Goal: Task Accomplishment & Management: Manage account settings

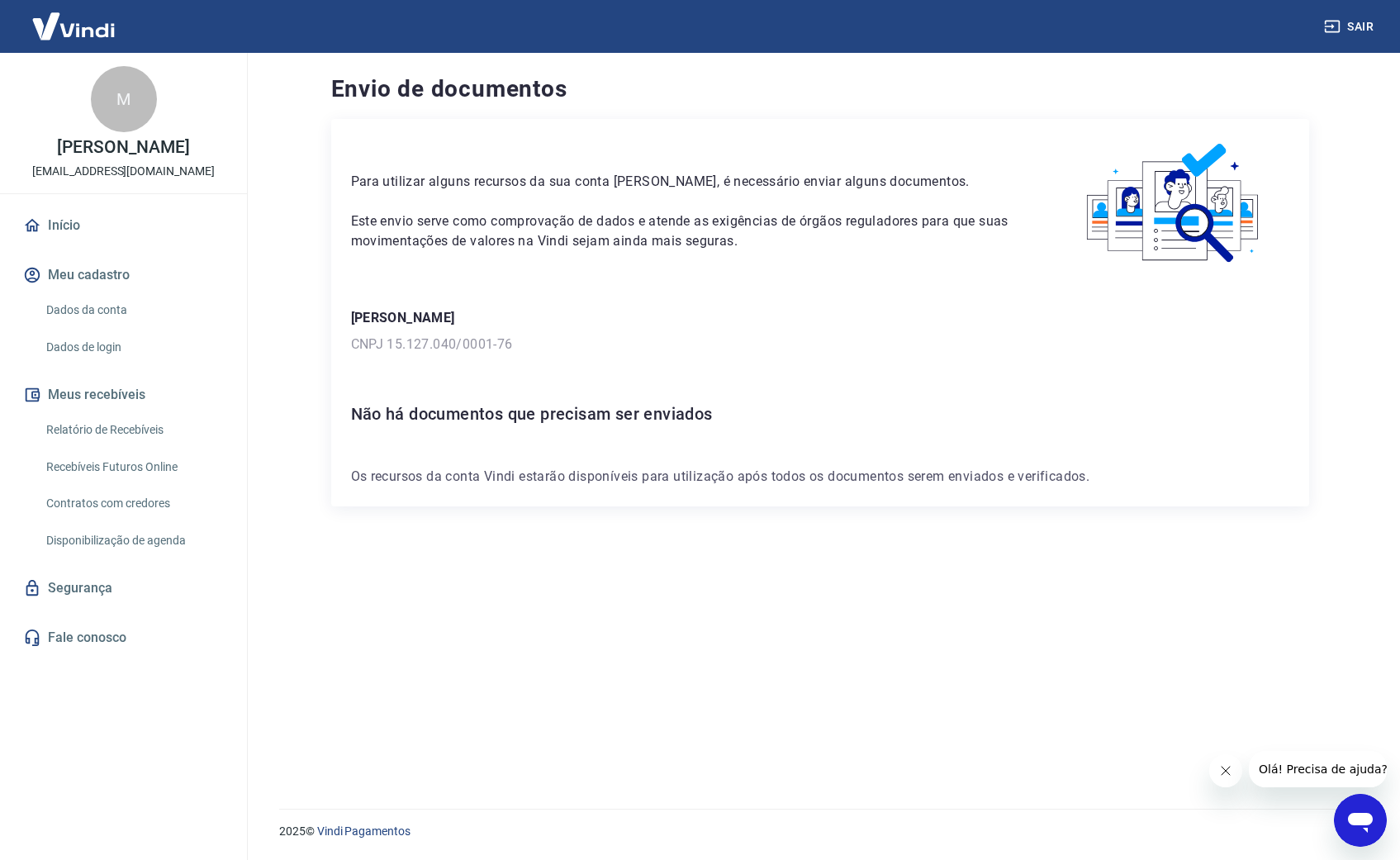
click at [112, 304] on link "Dados da conta" at bounding box center [133, 309] width 188 height 34
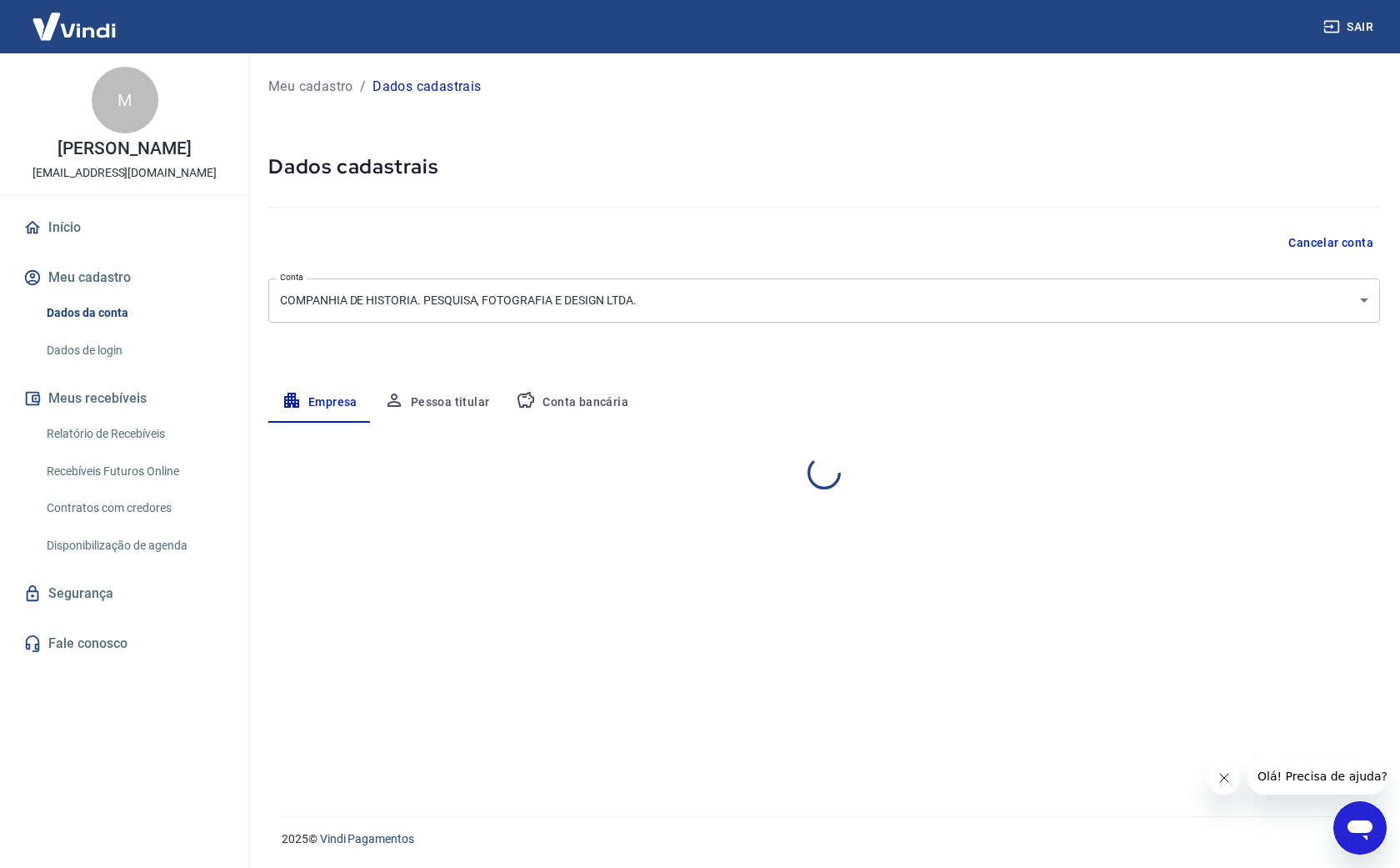
select select "SP"
select select "business"
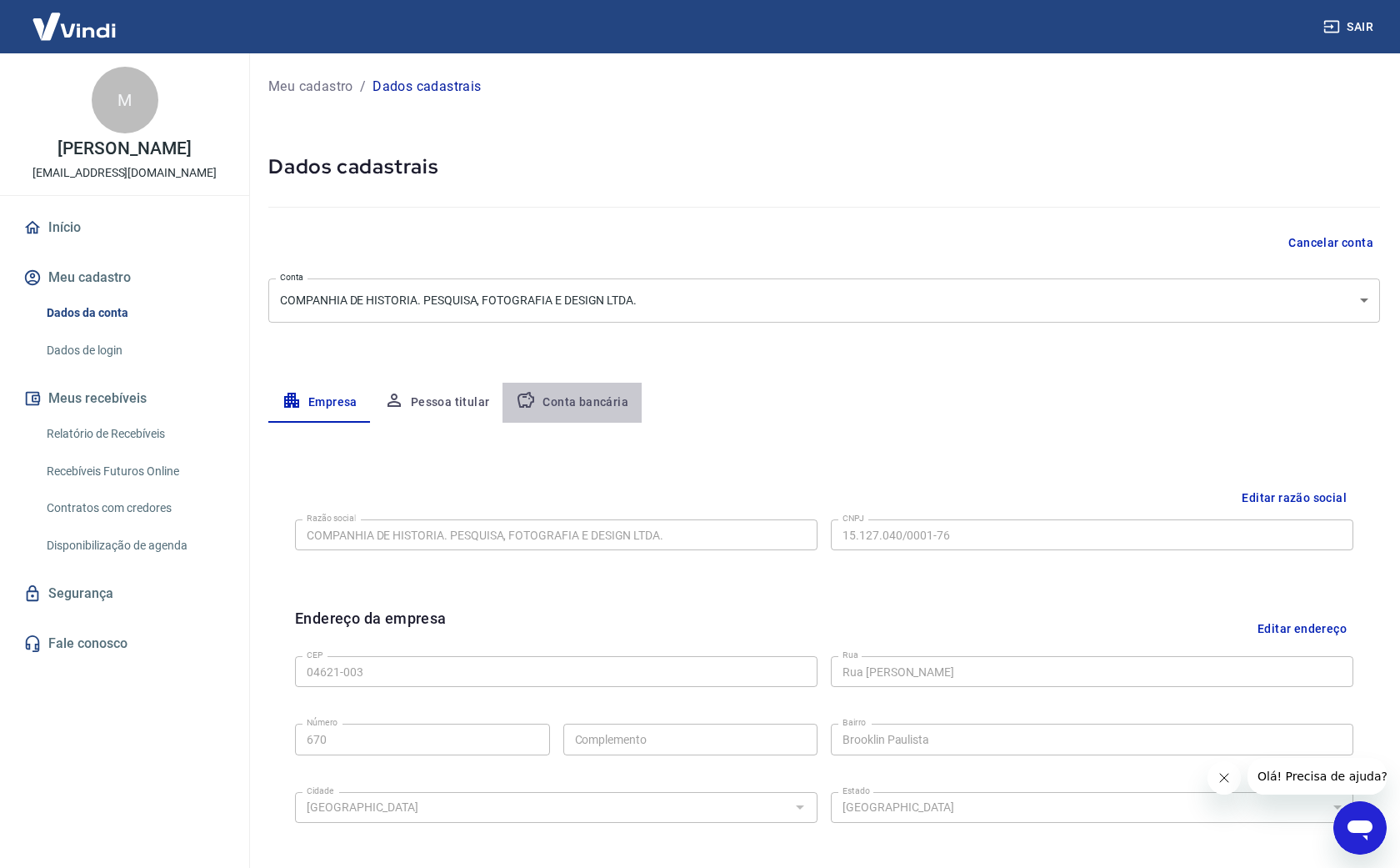
click at [590, 402] on button "Conta bancária" at bounding box center [571, 402] width 139 height 40
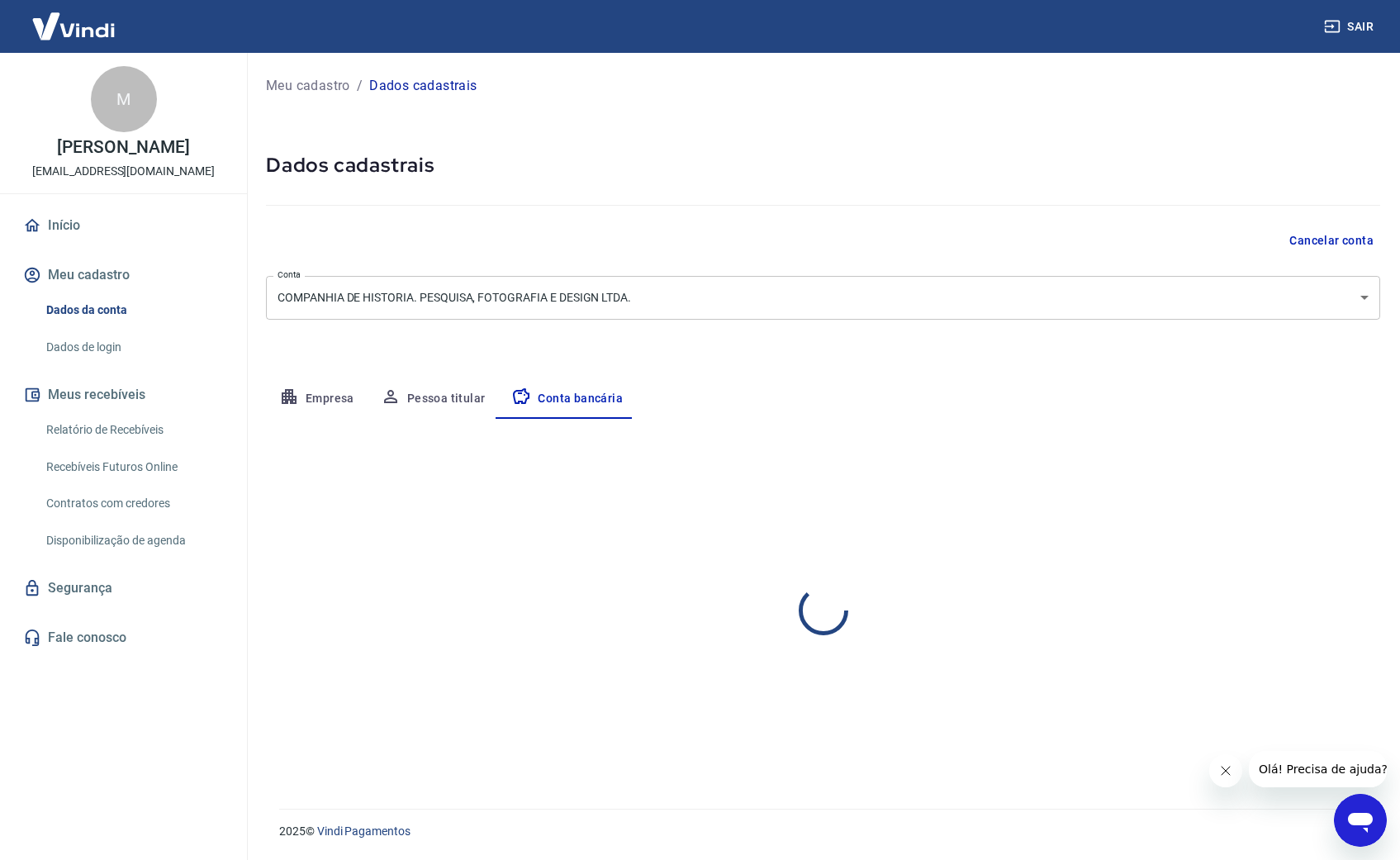
select select "1"
click at [132, 429] on link "Relatório de Recebíveis" at bounding box center [133, 430] width 188 height 34
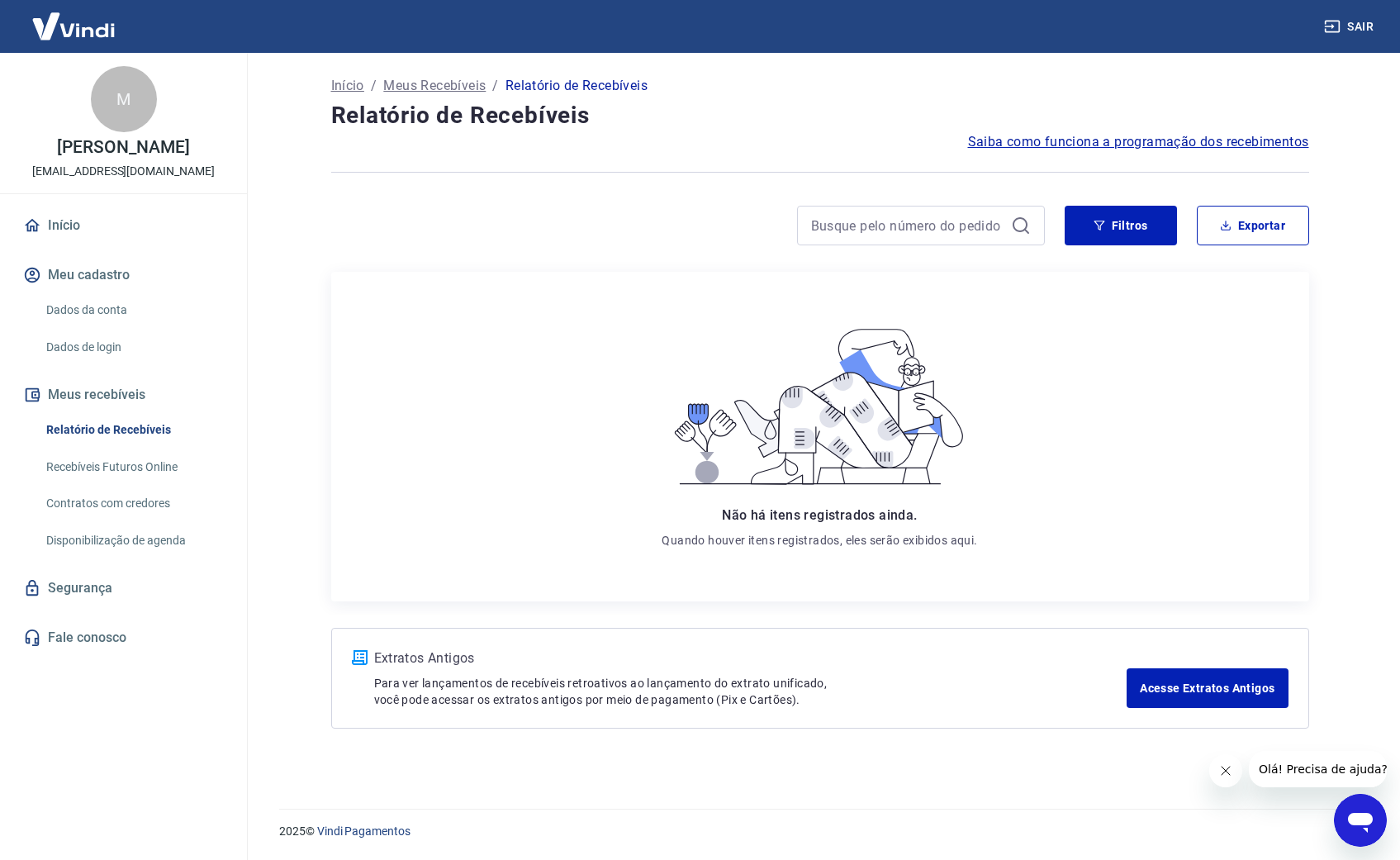
click at [138, 471] on link "Recebíveis Futuros Online" at bounding box center [133, 466] width 188 height 34
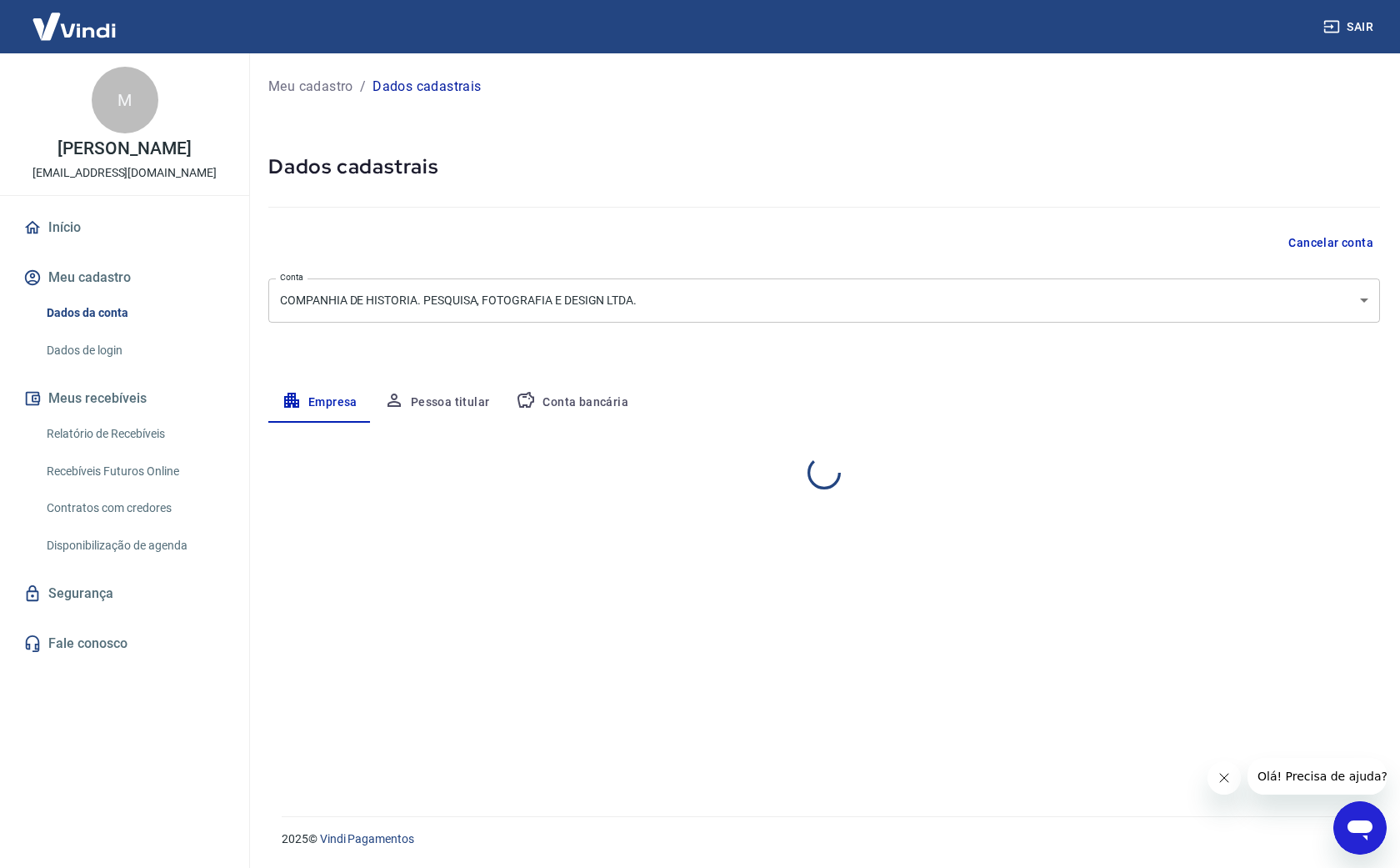
select select "SP"
select select "business"
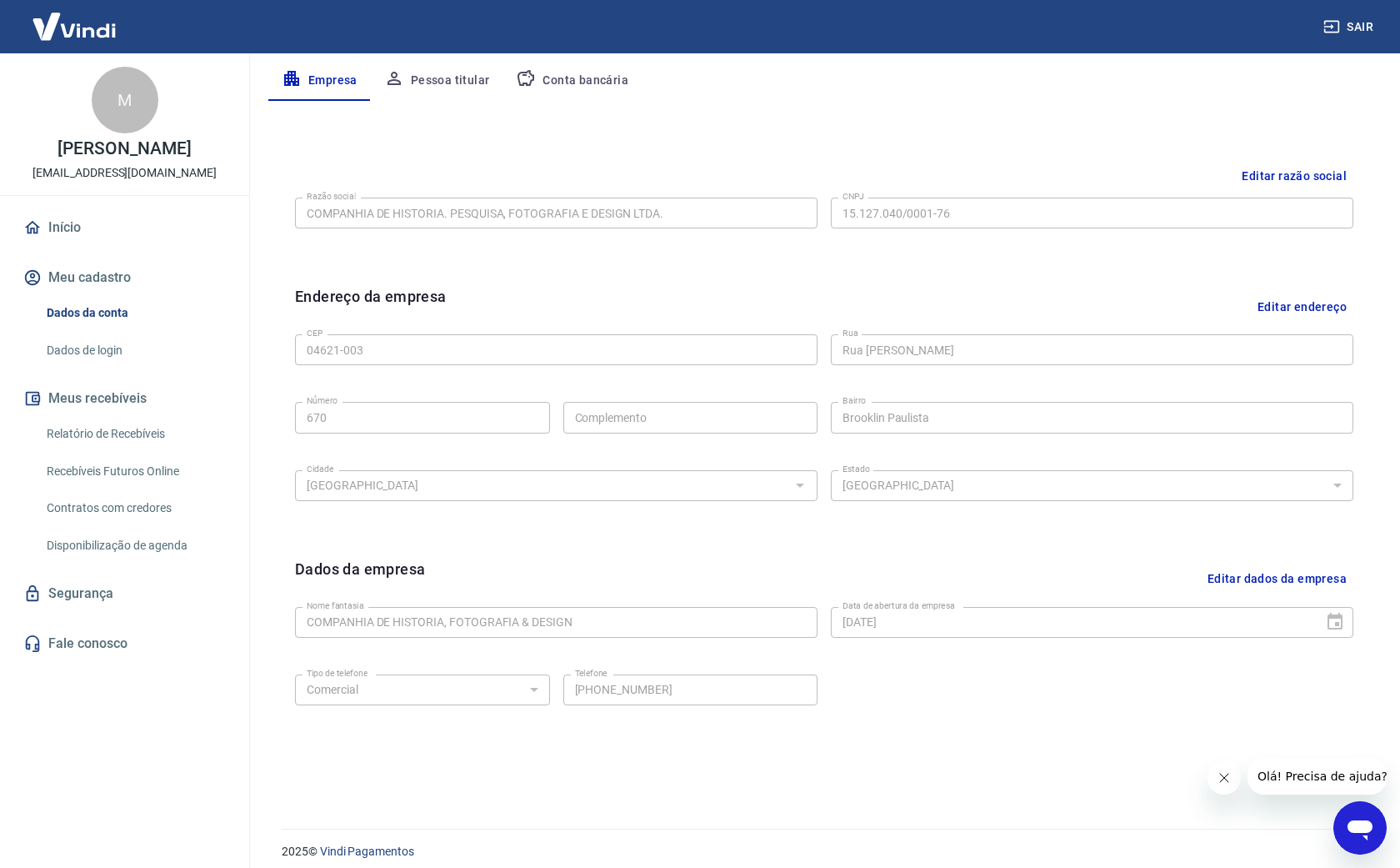
scroll to position [334, 0]
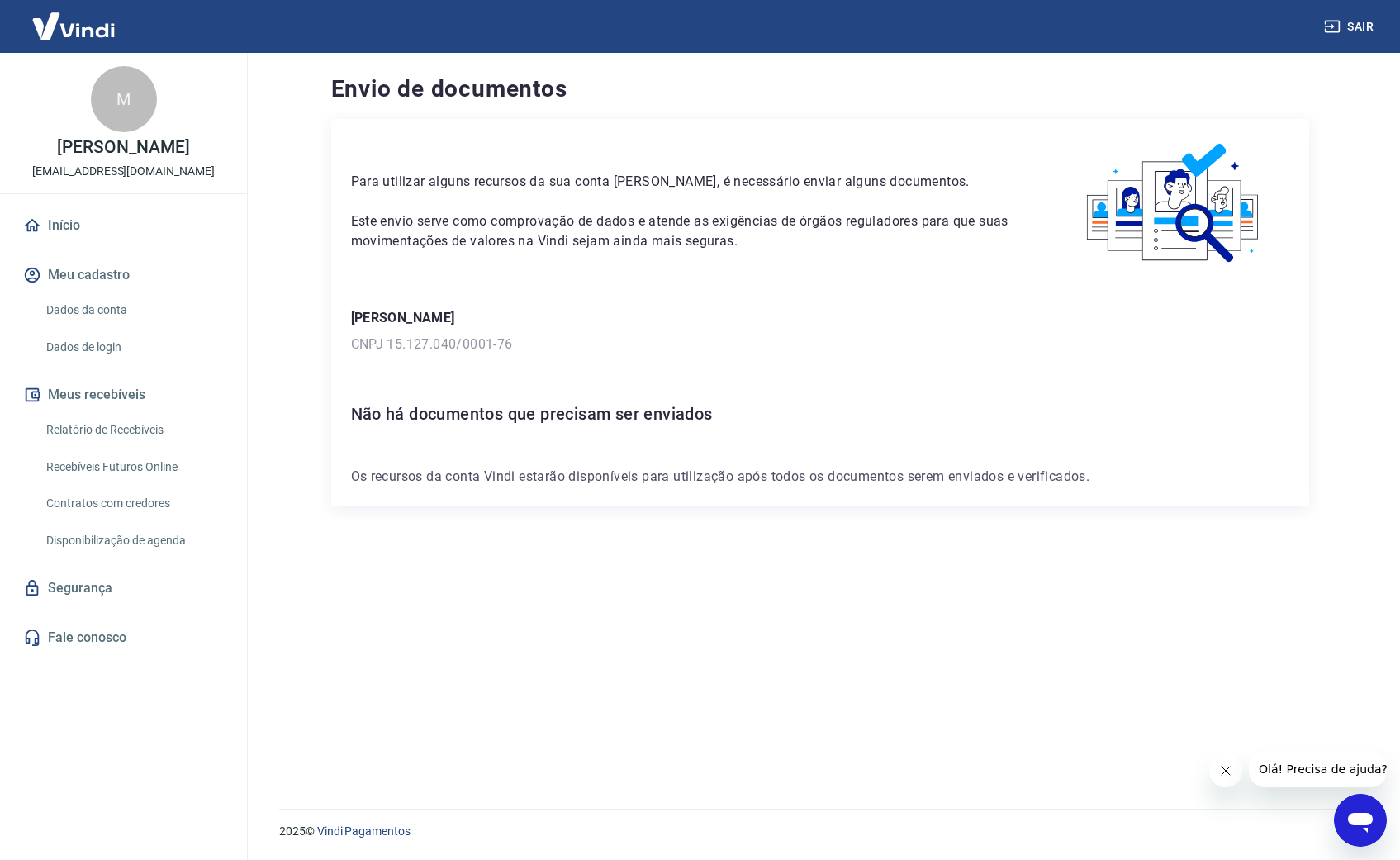
click at [70, 229] on link "Início" at bounding box center [124, 224] width 207 height 36
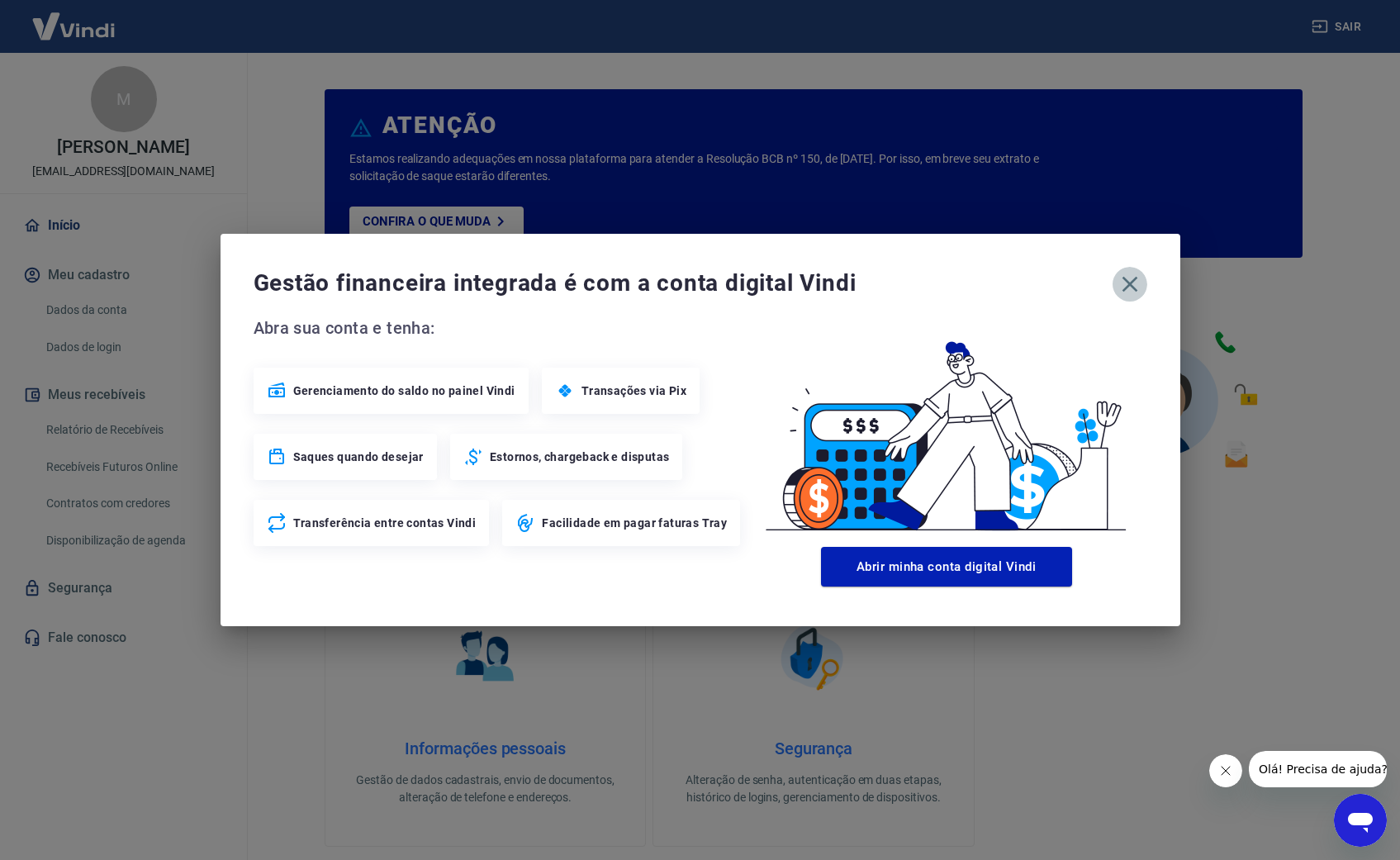
click at [1134, 283] on icon "button" at bounding box center [1130, 284] width 26 height 26
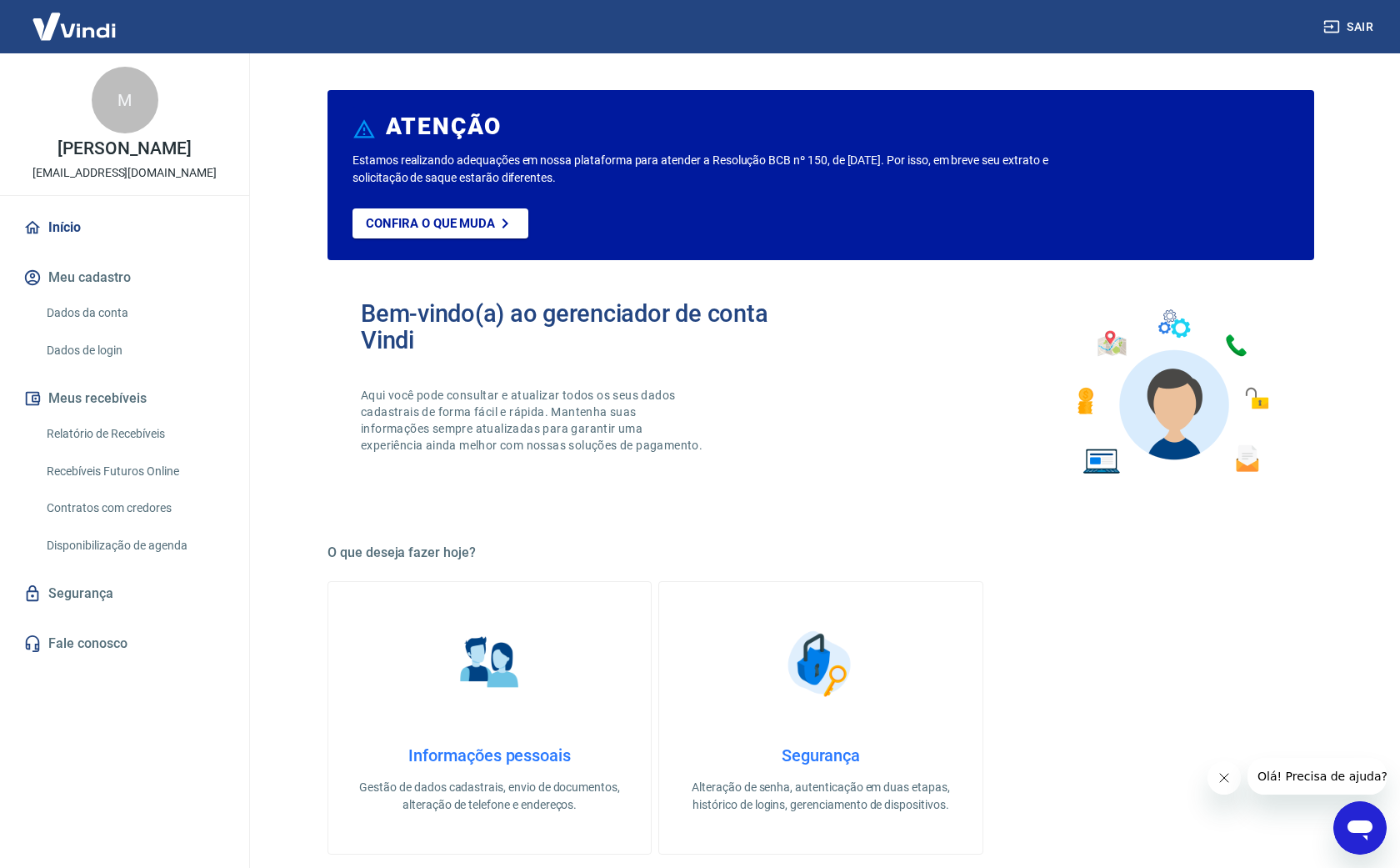
click at [110, 311] on link "Dados da conta" at bounding box center [134, 312] width 189 height 35
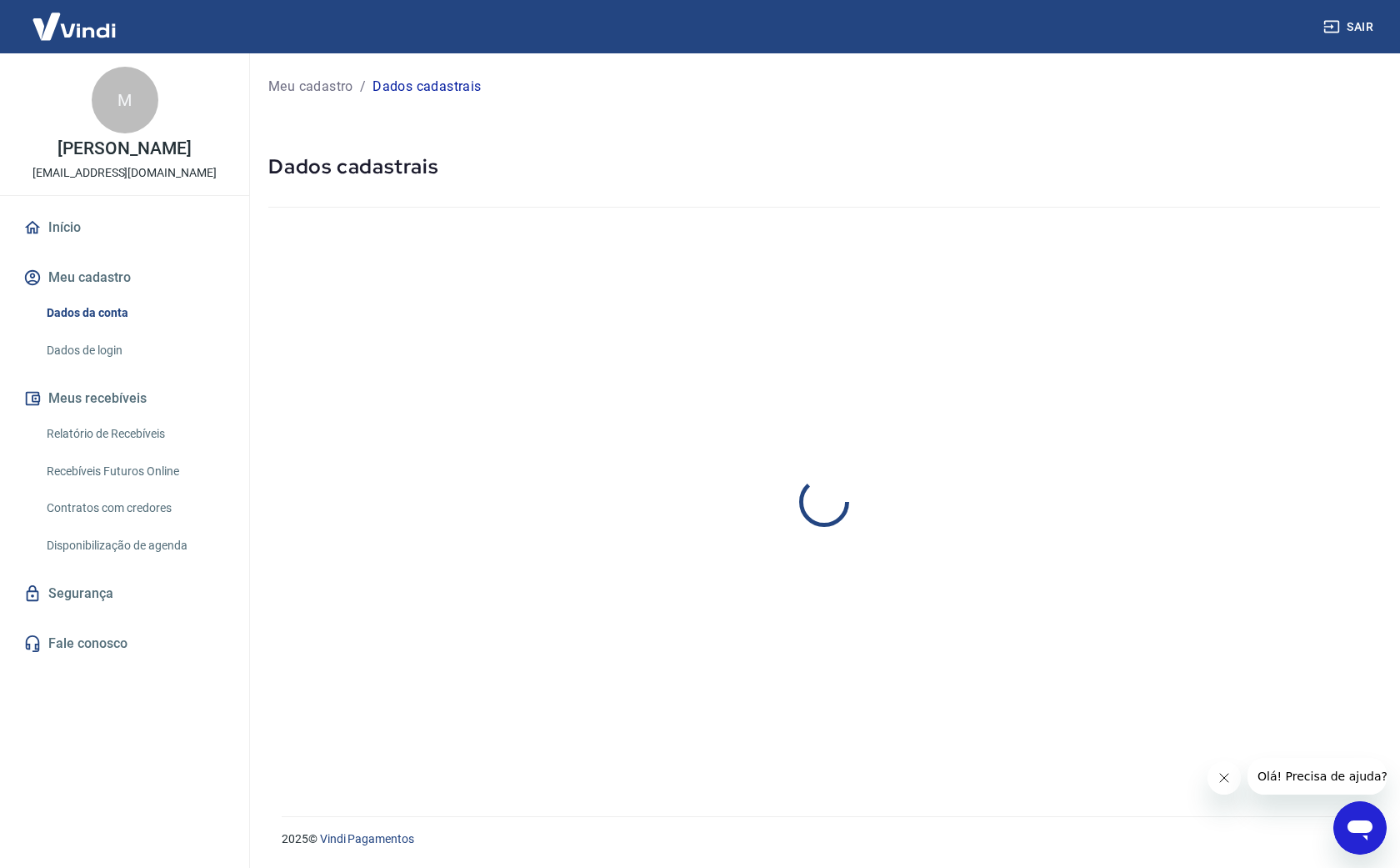
select select "SP"
select select "business"
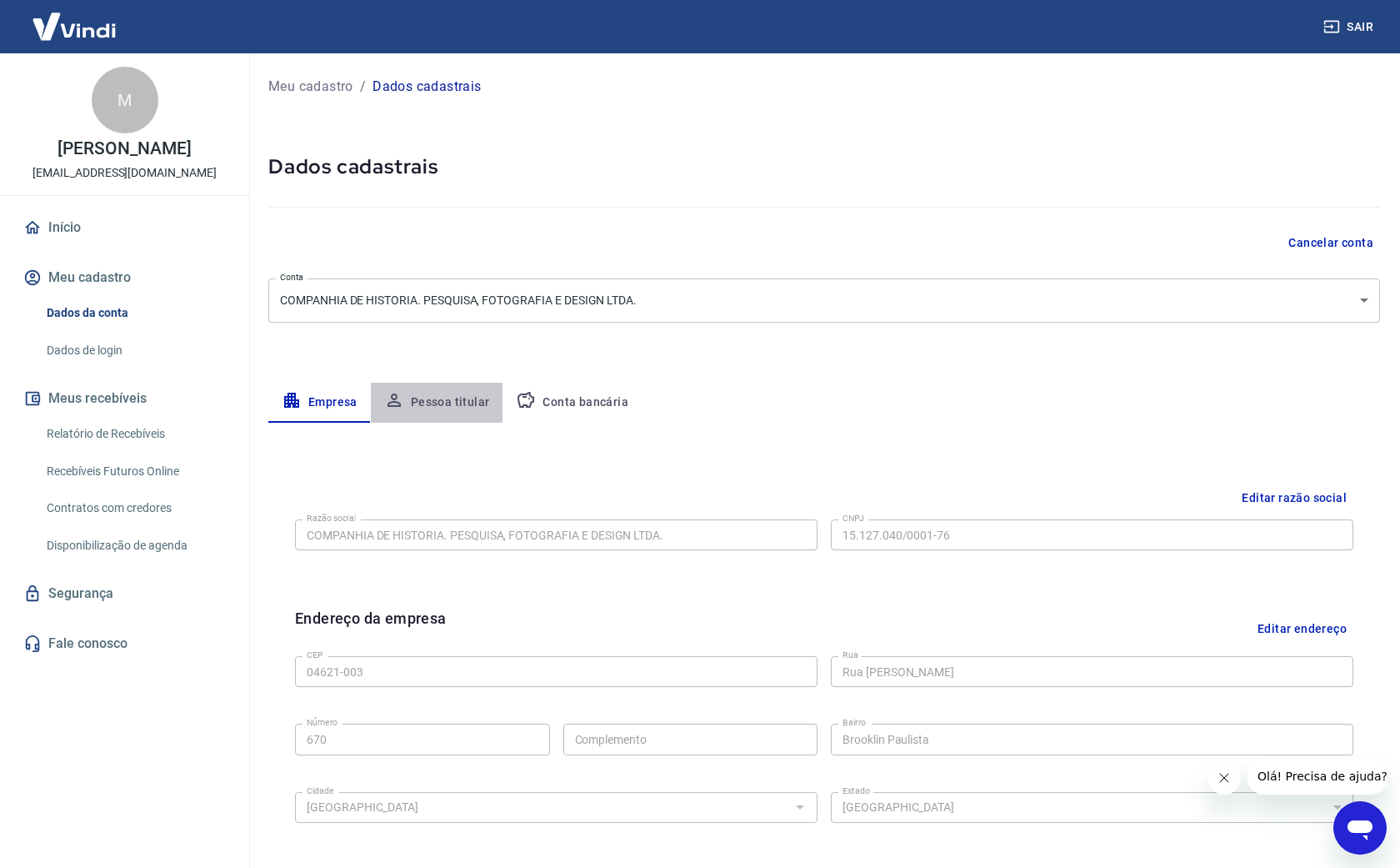
click at [432, 397] on button "Pessoa titular" at bounding box center [437, 402] width 133 height 40
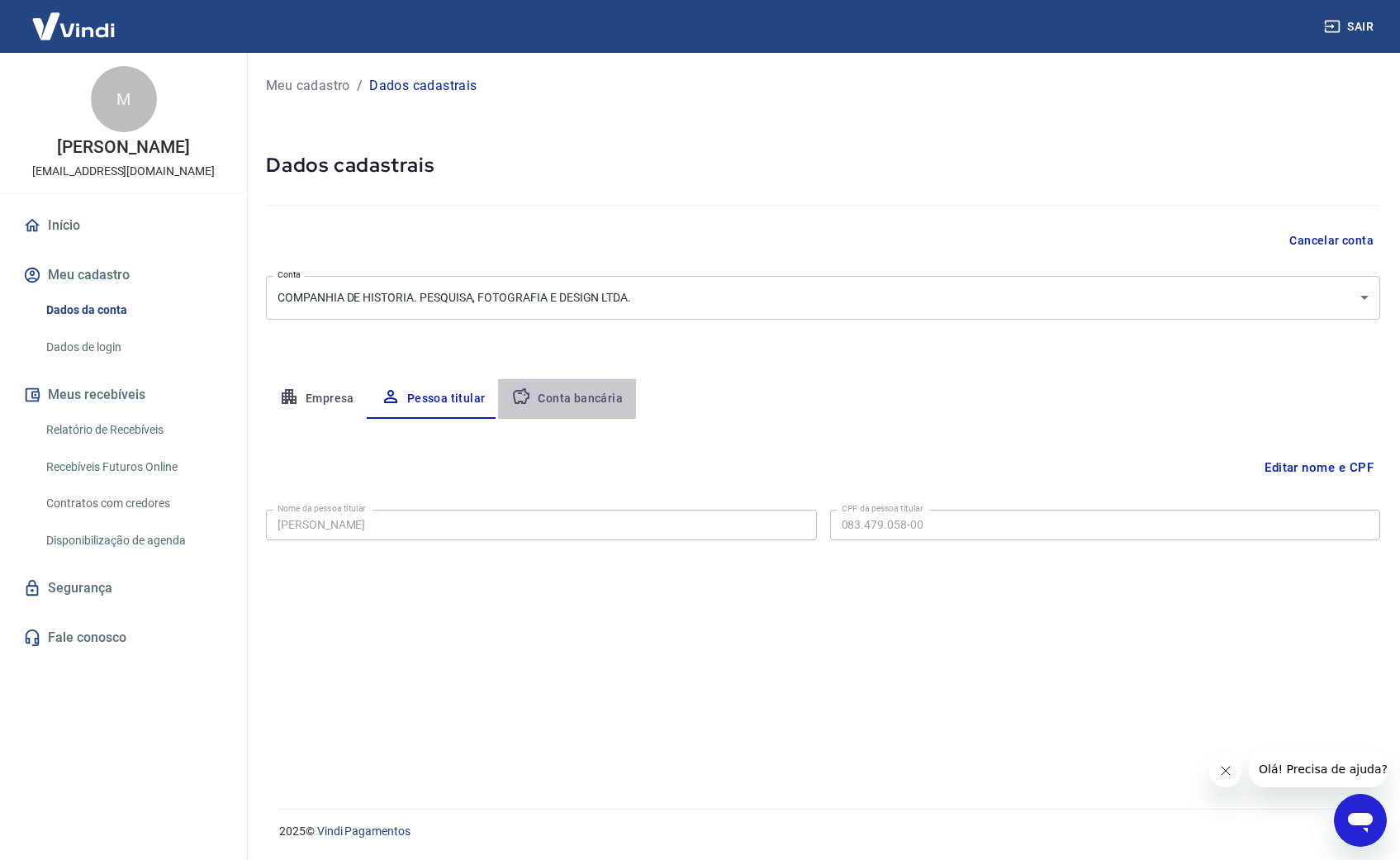
click at [578, 395] on button "Conta bancária" at bounding box center [566, 398] width 138 height 39
select select "1"
click at [123, 435] on link "Relatório de Recebíveis" at bounding box center [133, 430] width 188 height 34
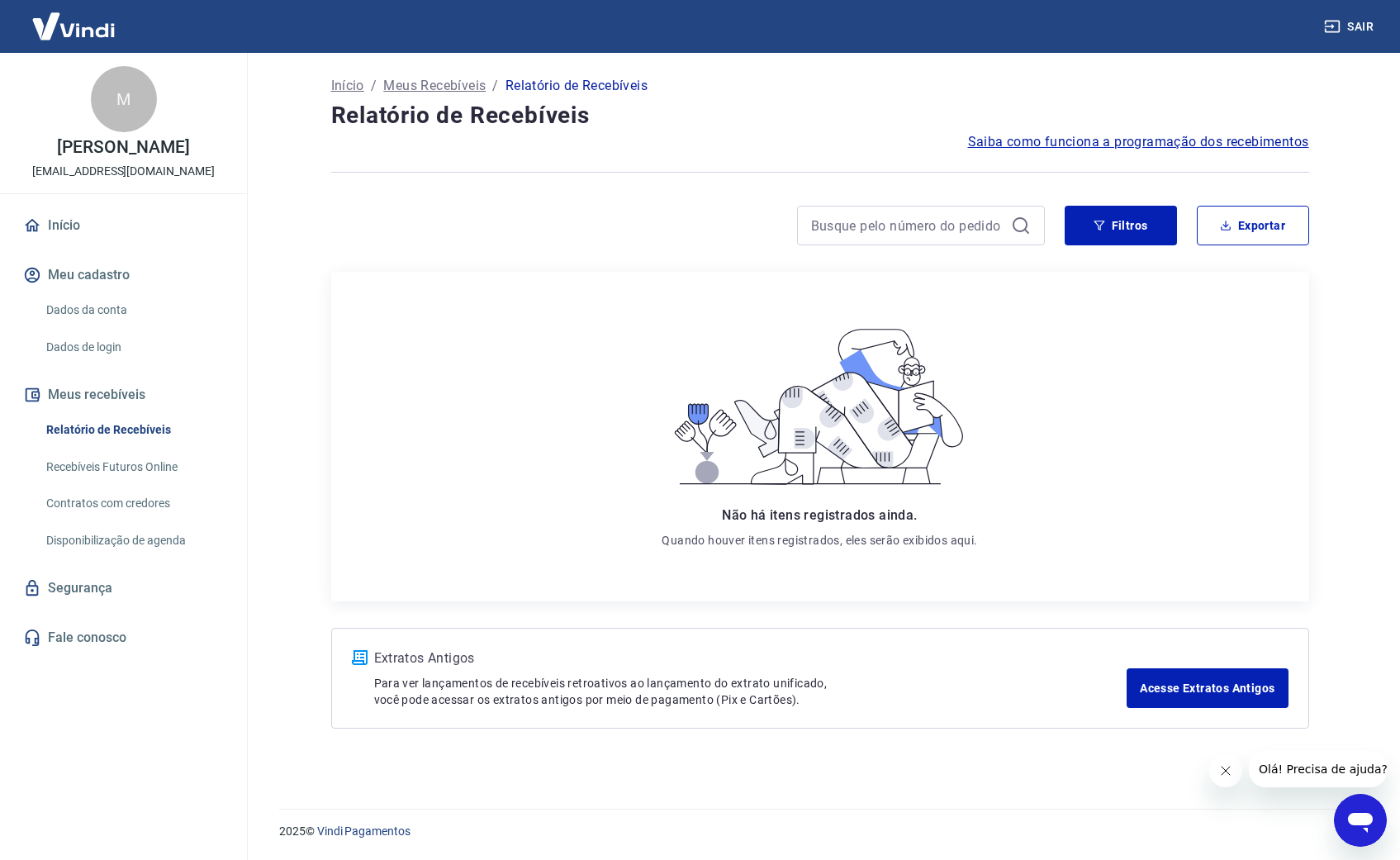
click at [142, 467] on link "Recebíveis Futuros Online" at bounding box center [133, 466] width 188 height 34
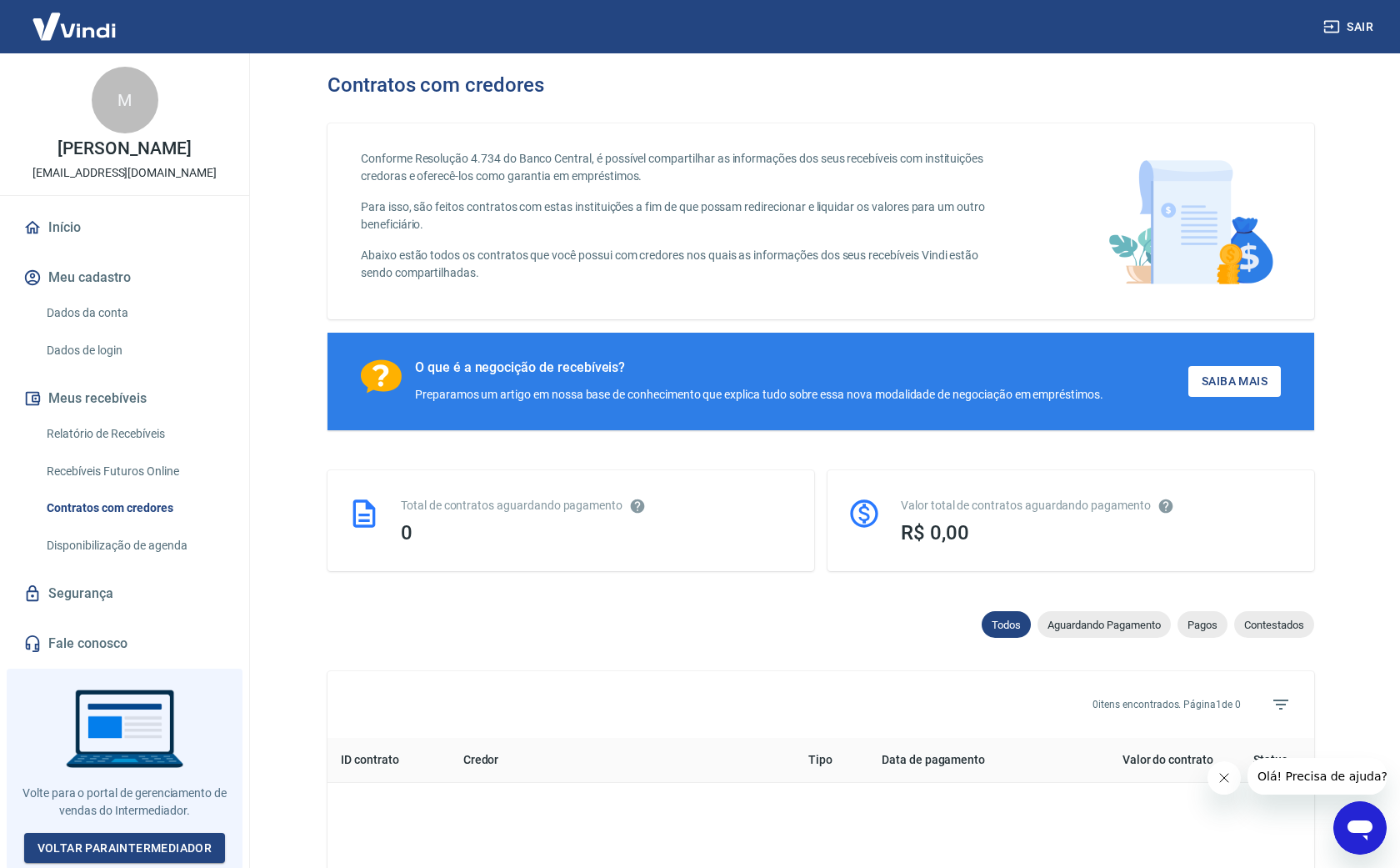
click at [107, 311] on link "Dados da conta" at bounding box center [134, 312] width 189 height 35
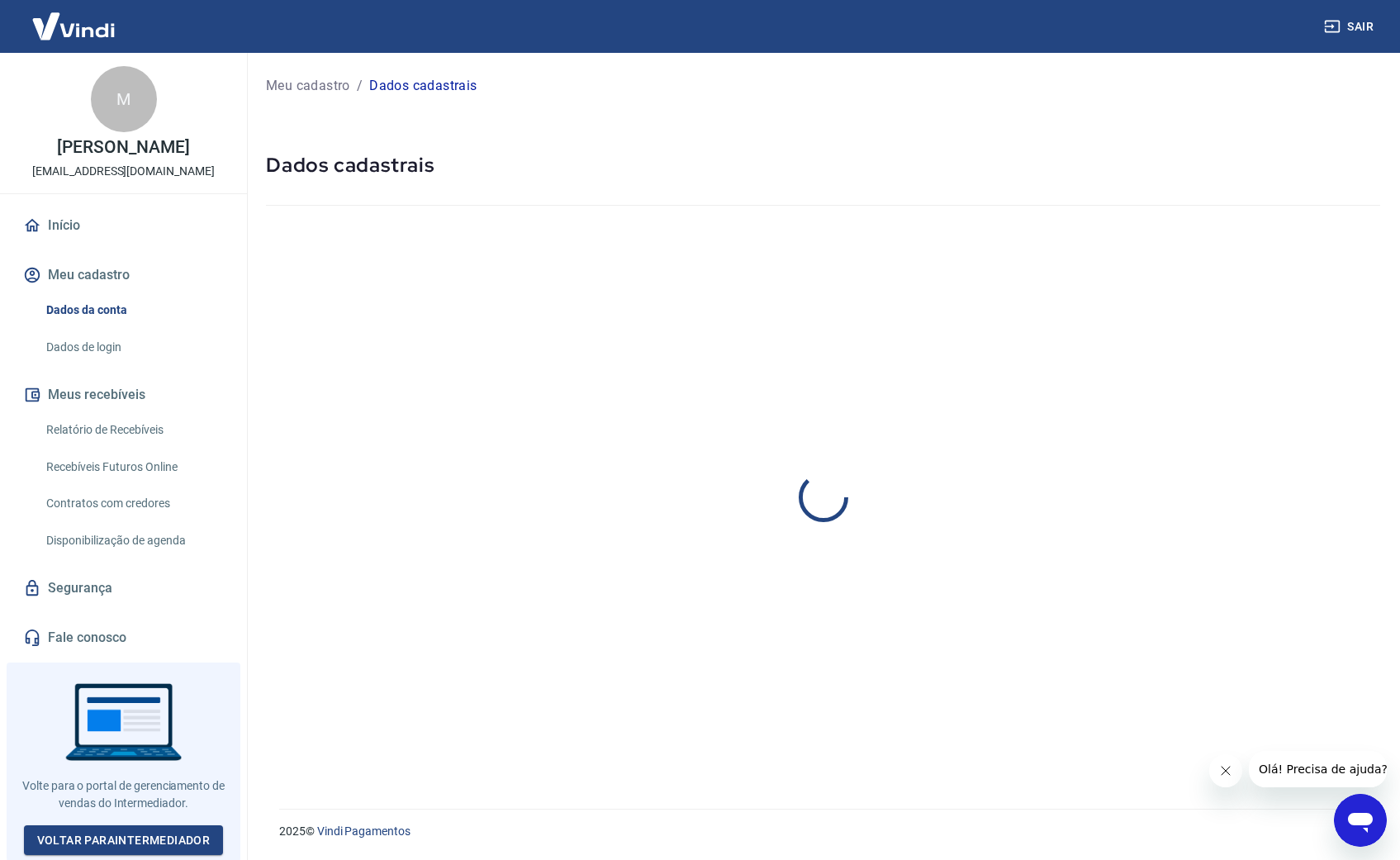
select select "SP"
select select "business"
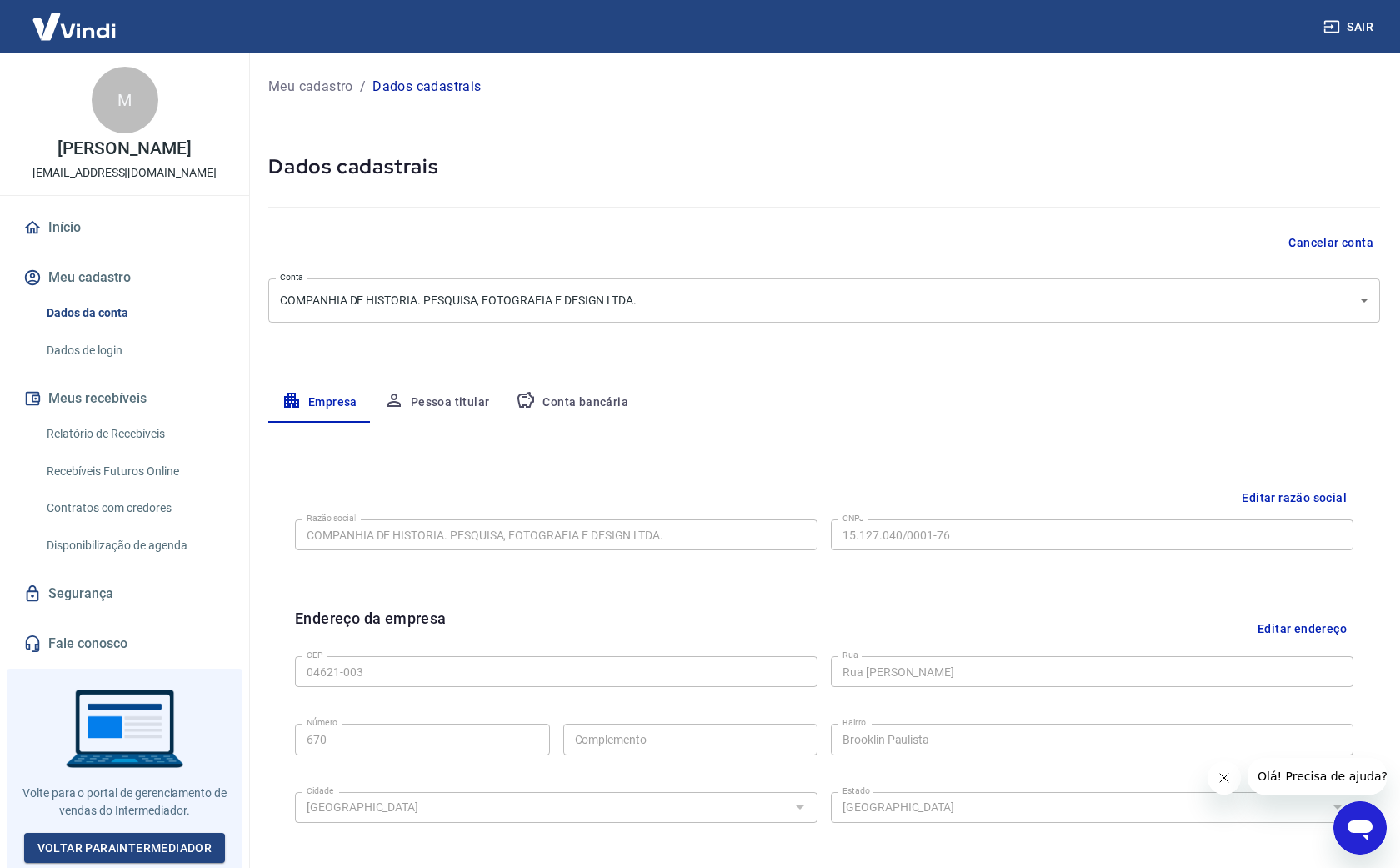
click at [108, 358] on link "Dados de login" at bounding box center [134, 350] width 189 height 35
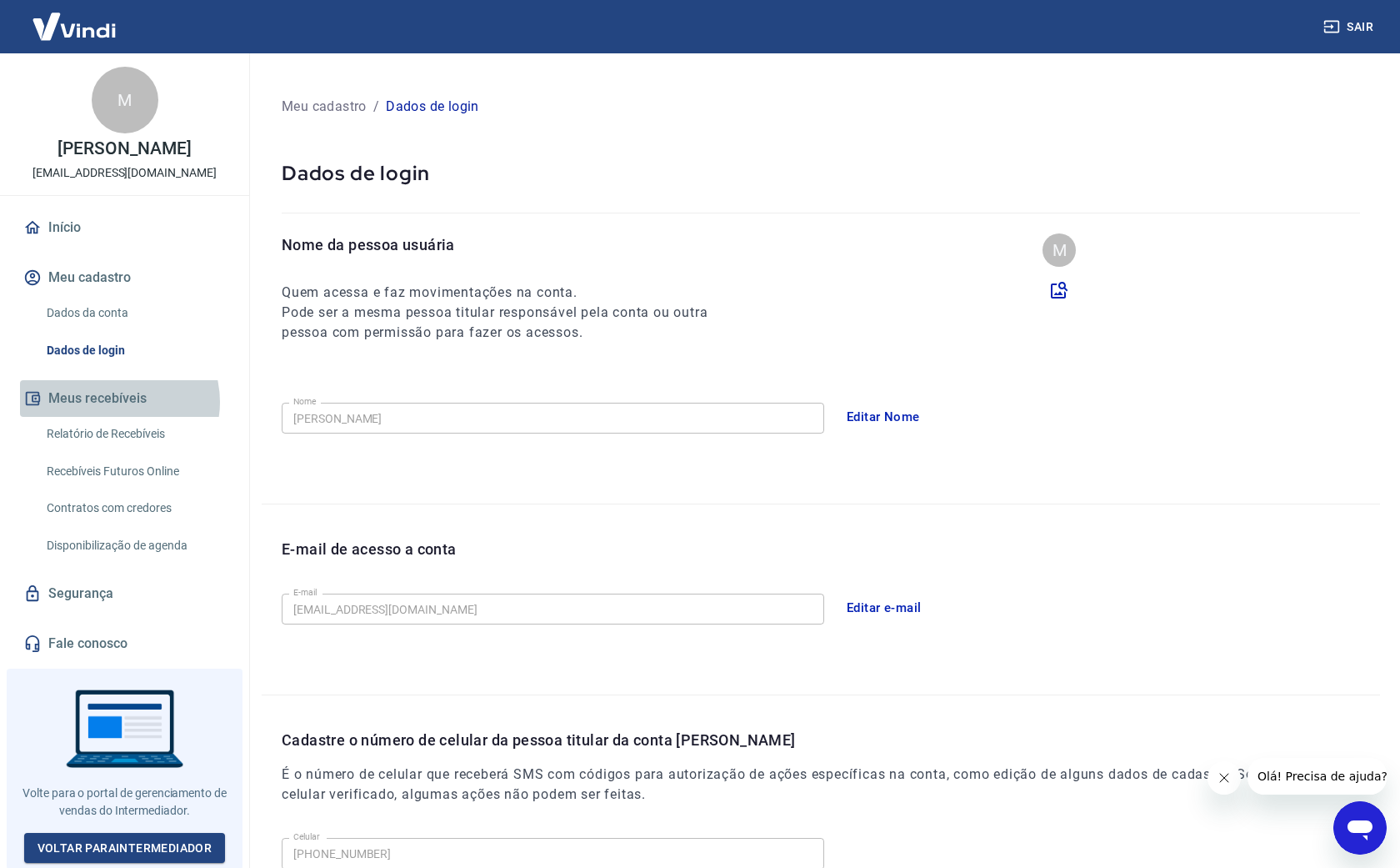
click at [119, 402] on button "Meus recebíveis" at bounding box center [125, 398] width 209 height 36
click at [130, 436] on link "Relatório de Recebíveis" at bounding box center [134, 434] width 189 height 35
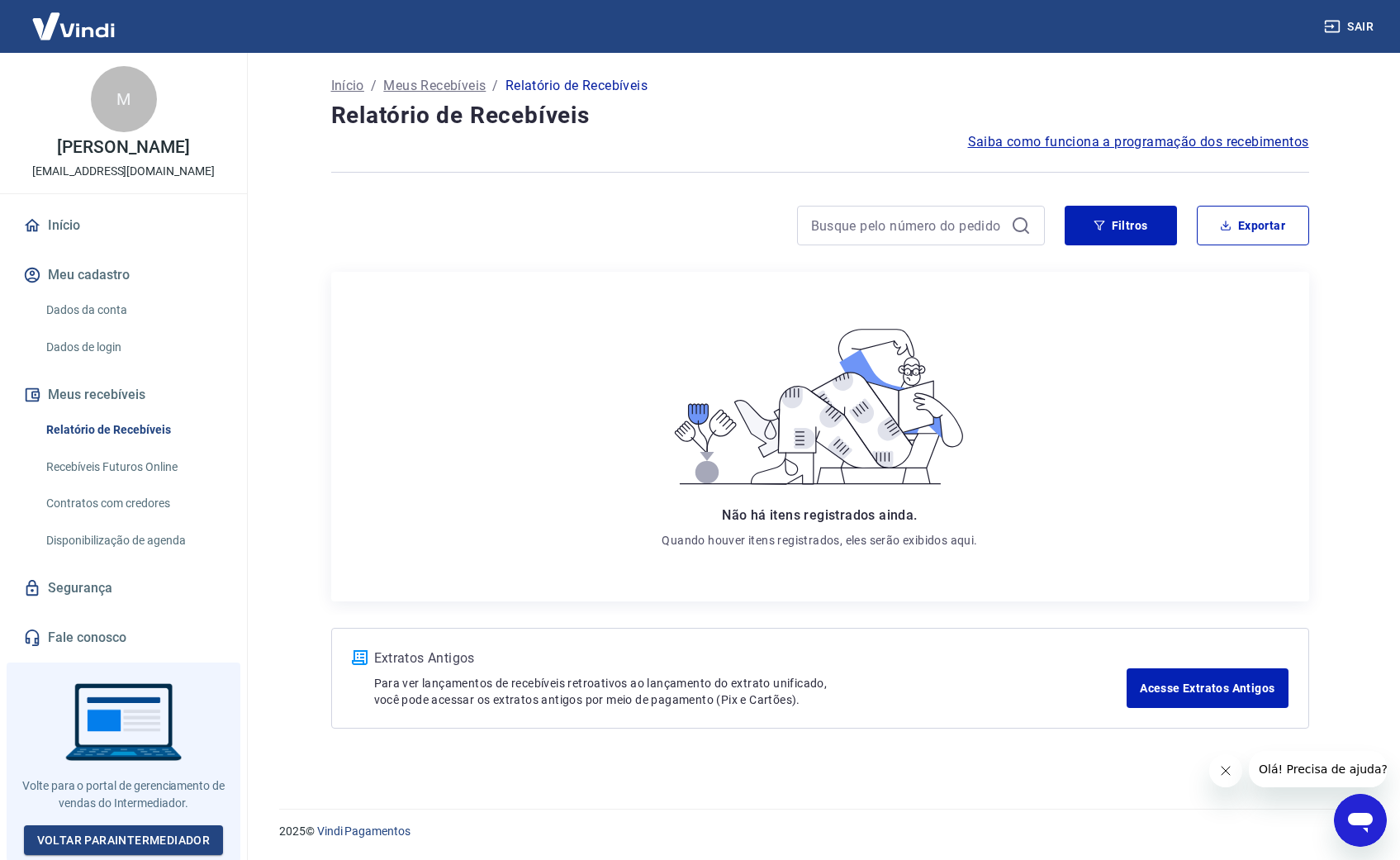
click at [139, 469] on link "Recebíveis Futuros Online" at bounding box center [133, 466] width 188 height 34
